Goal: Complete application form: Complete application form

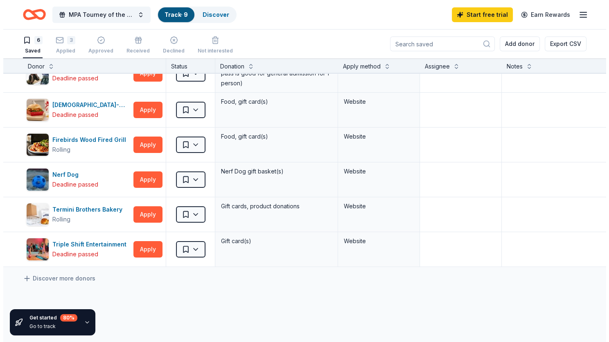
scroll to position [18, 0]
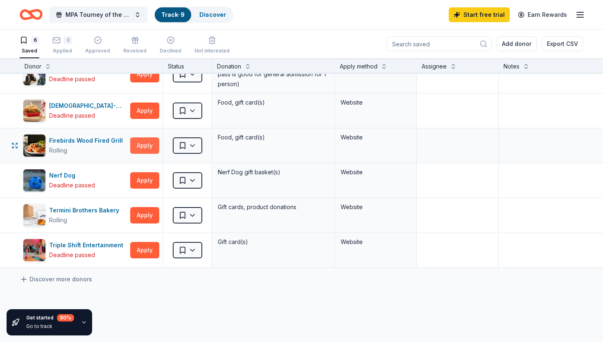
click at [145, 145] on button "Apply" at bounding box center [144, 145] width 29 height 16
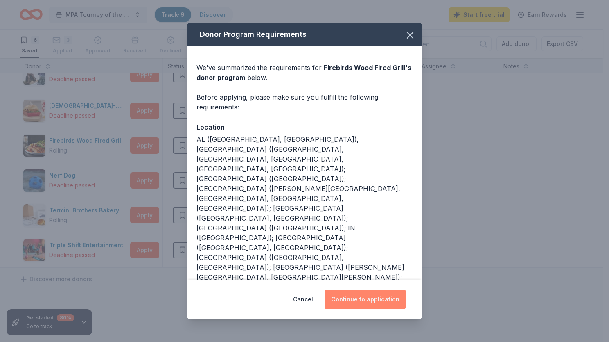
click at [355, 298] on button "Continue to application" at bounding box center [366, 299] width 82 height 20
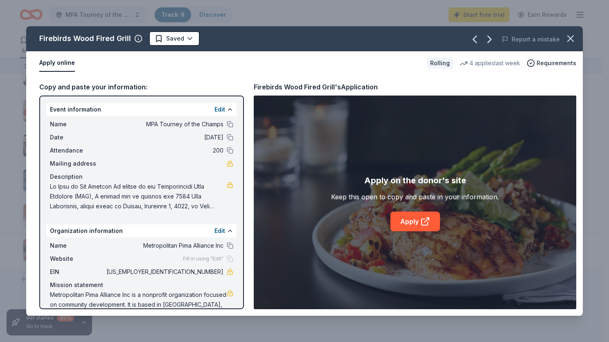
drag, startPoint x: 237, startPoint y: 187, endPoint x: 242, endPoint y: 319, distance: 132.0
click at [242, 319] on div "Firebirds Wood Fired Grill Saved Report a mistake Apply online Rolling 4 applie…" at bounding box center [304, 171] width 609 height 342
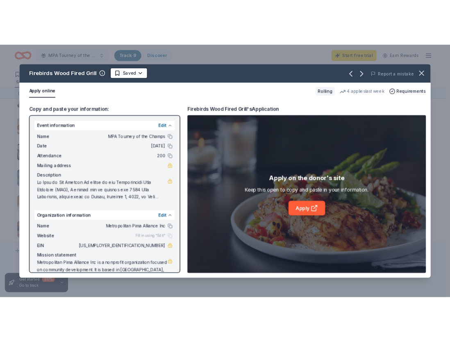
scroll to position [20, 0]
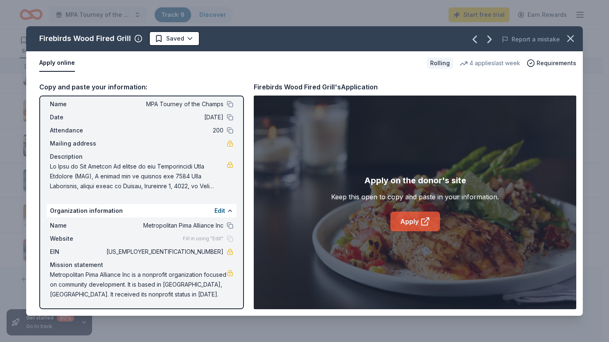
click at [406, 220] on link "Apply" at bounding box center [416, 221] width 50 height 20
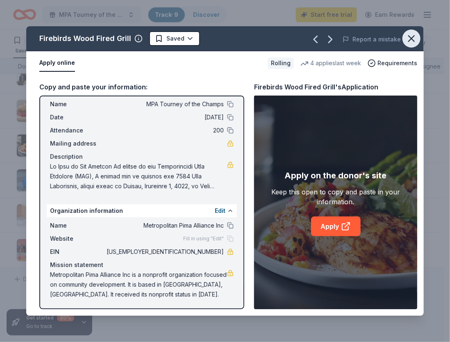
click at [410, 36] on icon "button" at bounding box center [410, 38] width 11 height 11
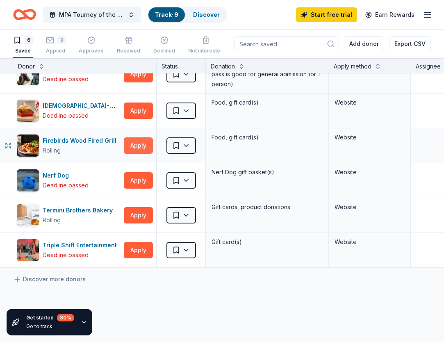
click at [132, 148] on button "Apply" at bounding box center [138, 145] width 29 height 16
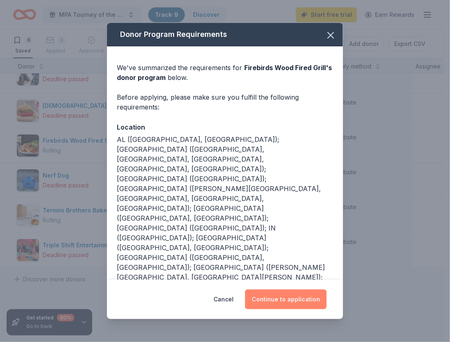
click at [295, 295] on button "Continue to application" at bounding box center [286, 299] width 82 height 20
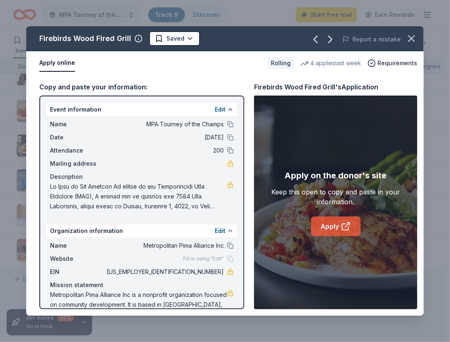
click at [329, 231] on link "Apply" at bounding box center [336, 226] width 50 height 20
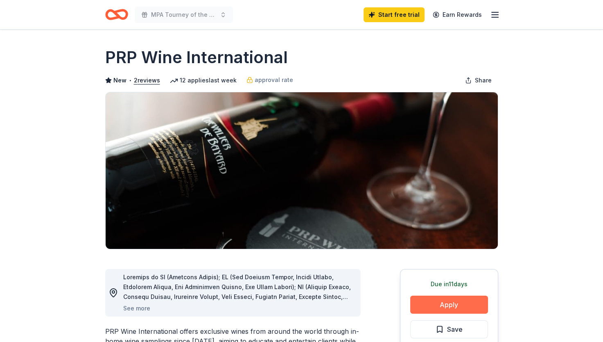
click at [463, 302] on button "Apply" at bounding box center [449, 304] width 78 height 18
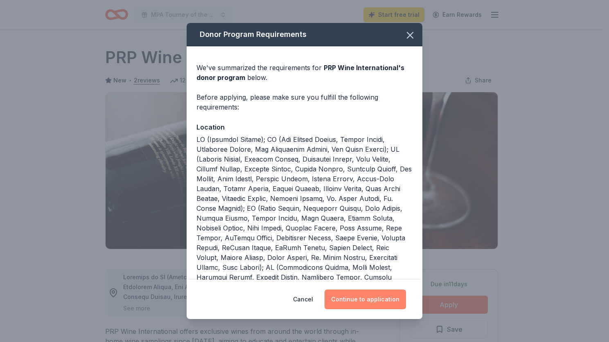
click at [385, 302] on button "Continue to application" at bounding box center [366, 299] width 82 height 20
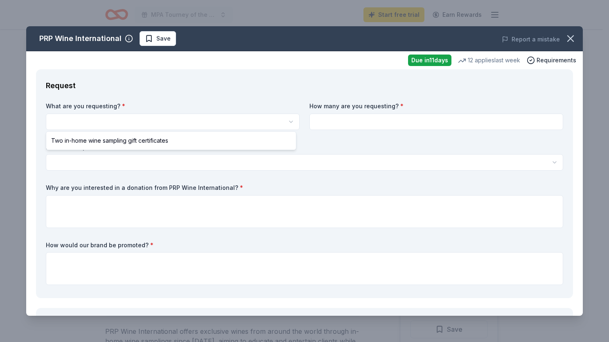
click at [289, 120] on html "MPA Tourney of the Champs Start free trial Earn Rewards Due in 11 days Share PR…" at bounding box center [304, 171] width 609 height 342
select select "Two in-home wine sampling gift certificates"
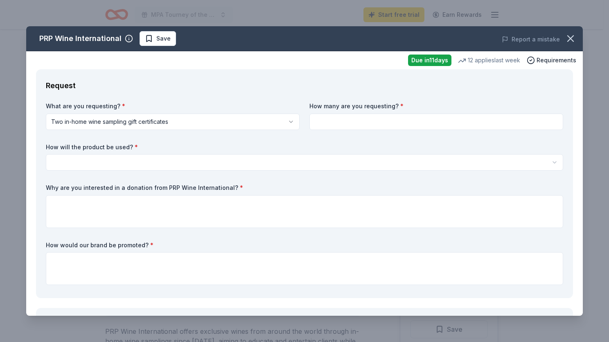
click at [542, 122] on input at bounding box center [437, 121] width 254 height 16
type input "2"
click at [140, 161] on html "MPA Tourney of the Champs Start free trial Earn Rewards Due in 11 days Share PR…" at bounding box center [304, 171] width 609 height 342
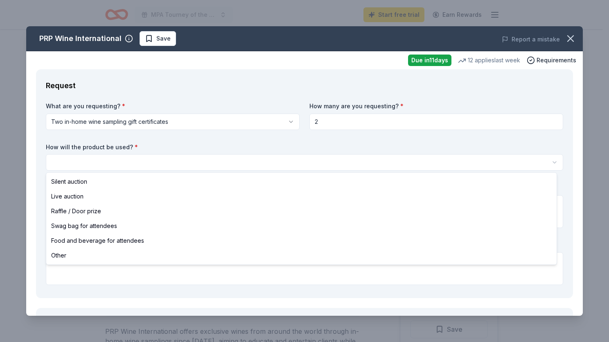
select select "raffleDoorPrize"
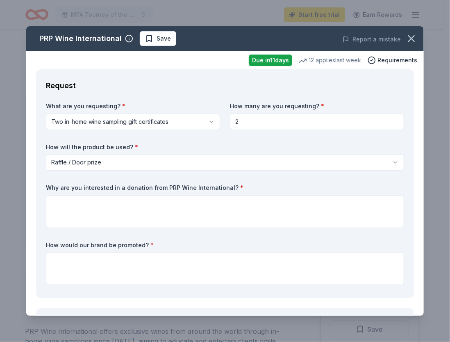
click at [438, 330] on div "PRP Wine International Save Report a mistake Due in 11 days 12 applies last wee…" at bounding box center [225, 171] width 450 height 342
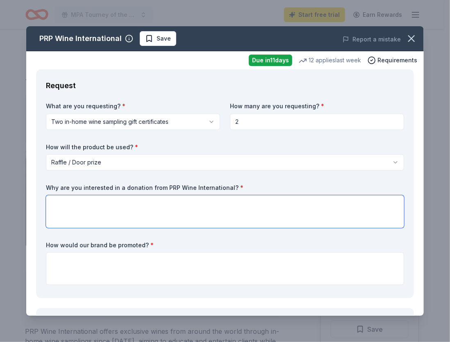
click at [60, 207] on textarea at bounding box center [225, 211] width 358 height 33
click at [62, 206] on textarea at bounding box center [225, 211] width 358 height 33
paste textarea "We’re interested in PRP Wine International because their donation of two in-hom…"
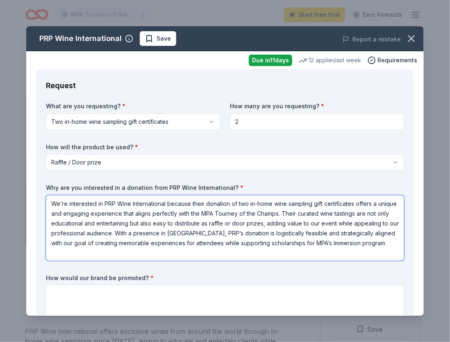
click at [203, 204] on textarea "We’re interested in PRP Wine International because their donation of two in-hom…" at bounding box center [225, 228] width 358 height 66
click at [313, 213] on textarea "We’re interested in PRP Wine International because your donation of two in-home…" at bounding box center [225, 228] width 358 height 66
click at [306, 212] on textarea "We’re interested in PRP Wine International because your donation of two in-home…" at bounding box center [225, 228] width 358 height 66
type textarea "We’re interested in PRP Wine International because your donation of two in-home…"
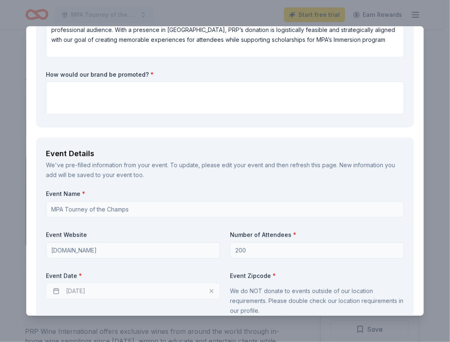
scroll to position [201, 0]
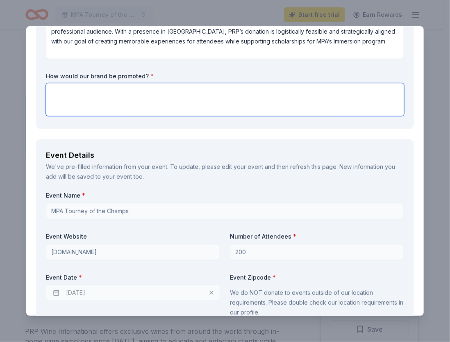
click at [72, 92] on textarea at bounding box center [225, 99] width 358 height 33
click at [91, 95] on textarea at bounding box center [225, 99] width 358 height 33
paste textarea "Event Website & Registration: PRP may be mentioned on MPA’s official site and e…"
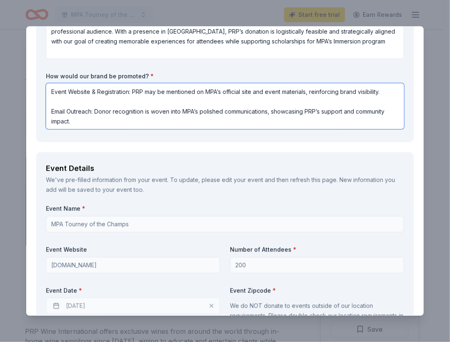
type textarea "Event Website & Registration: PRP may be mentioned on MPA’s official site and e…"
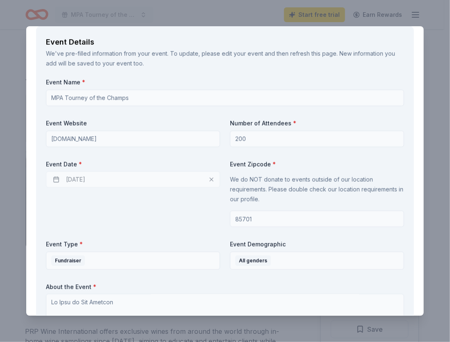
scroll to position [331, 0]
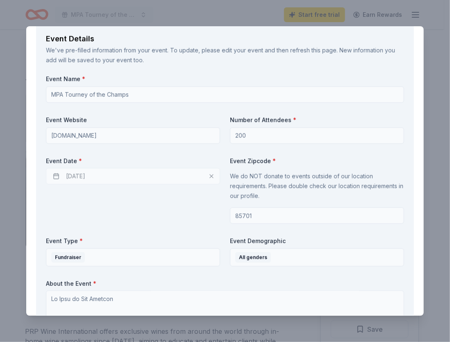
click at [121, 177] on div "08/28/2025" at bounding box center [133, 176] width 174 height 16
click at [58, 177] on div "08/28/2025" at bounding box center [133, 176] width 174 height 16
click at [147, 176] on div "08/28/2025" at bounding box center [133, 176] width 174 height 16
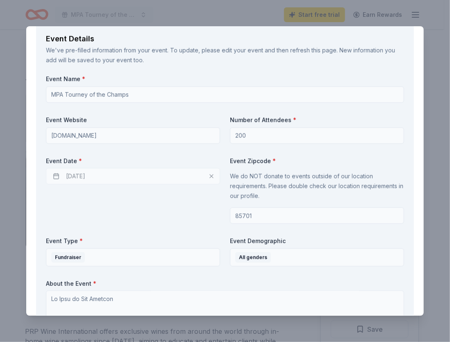
click at [56, 176] on div "08/28/2025" at bounding box center [133, 176] width 174 height 16
click at [113, 176] on div "08/28/2025" at bounding box center [133, 176] width 174 height 16
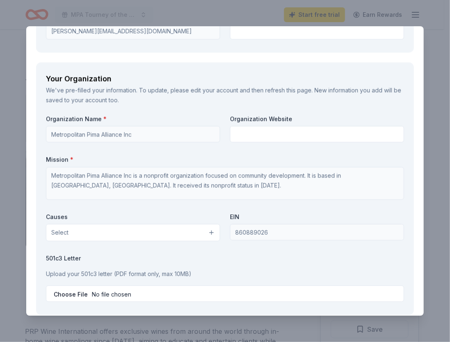
scroll to position [883, 0]
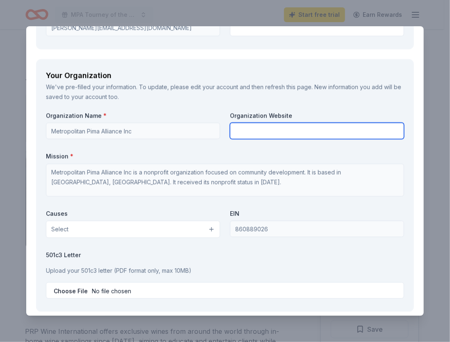
click at [243, 131] on input "text" at bounding box center [317, 130] width 174 height 16
type input "www.mpaaz.org"
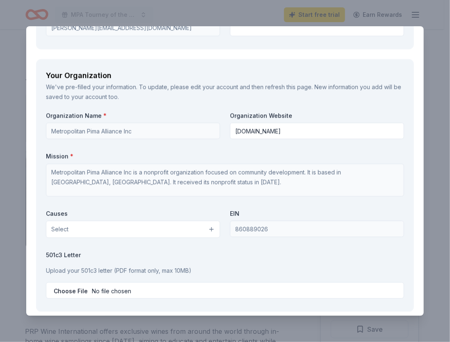
click at [175, 206] on div "Organization Name * Metropolitan Pima Alliance Inc Organization Website www.mpa…" at bounding box center [225, 206] width 358 height 190
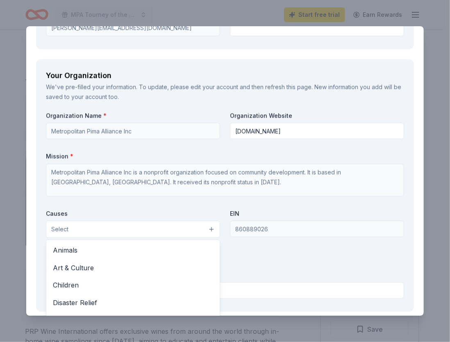
click at [206, 231] on button "Select" at bounding box center [133, 228] width 174 height 17
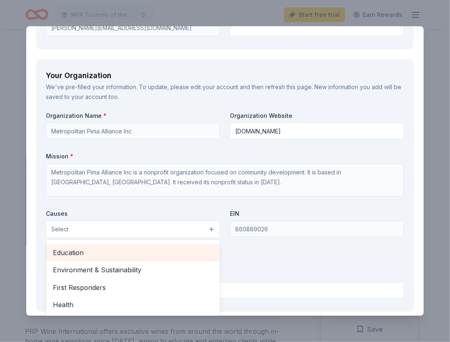
click at [92, 250] on span "Education" at bounding box center [133, 252] width 160 height 11
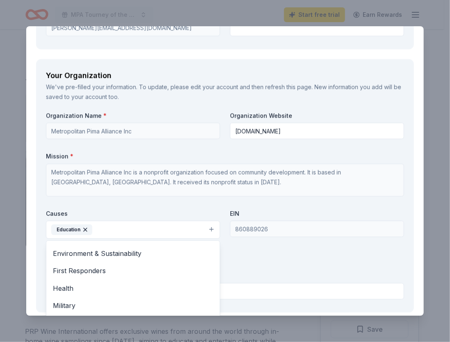
click at [353, 254] on div "Organization Name * Metropolitan Pima Alliance Inc Organization Website www.mpa…" at bounding box center [225, 206] width 358 height 191
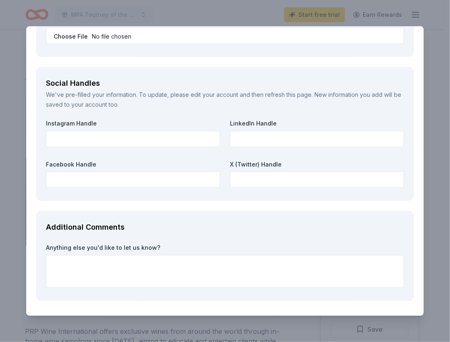
scroll to position [1165, 0]
